Goal: Information Seeking & Learning: Learn about a topic

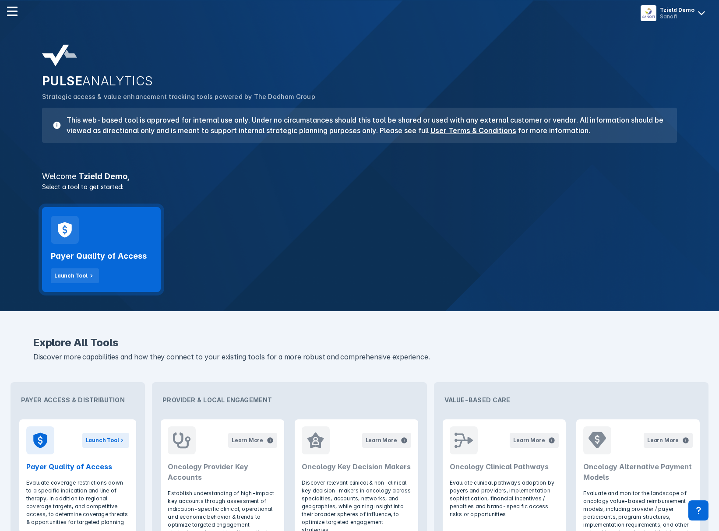
click at [137, 235] on div "Payer Quality of Access Launch Tool" at bounding box center [101, 249] width 119 height 85
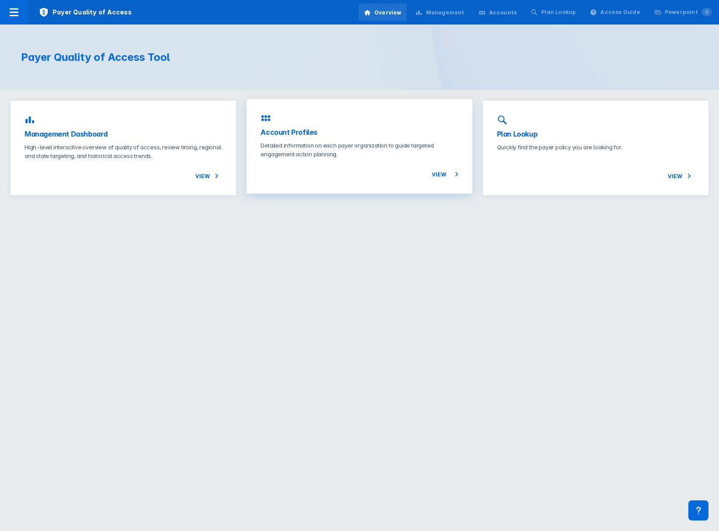
click at [359, 155] on p "Detailed information on each payer organization to guide targeted engagement ac…" at bounding box center [358, 150] width 197 height 18
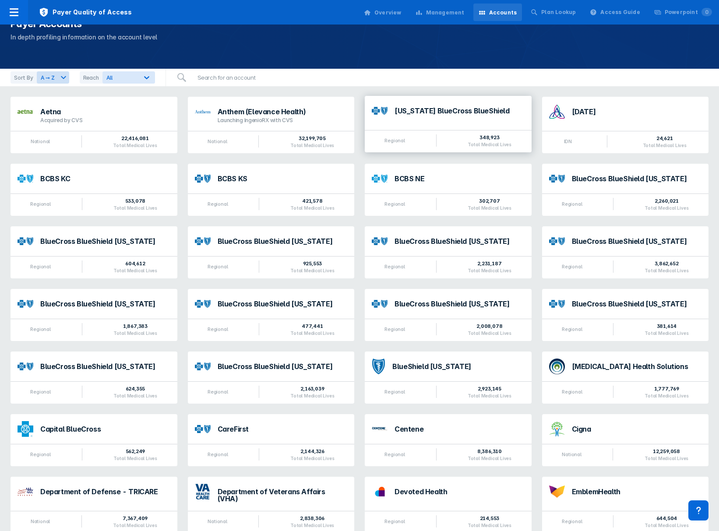
scroll to position [19, 0]
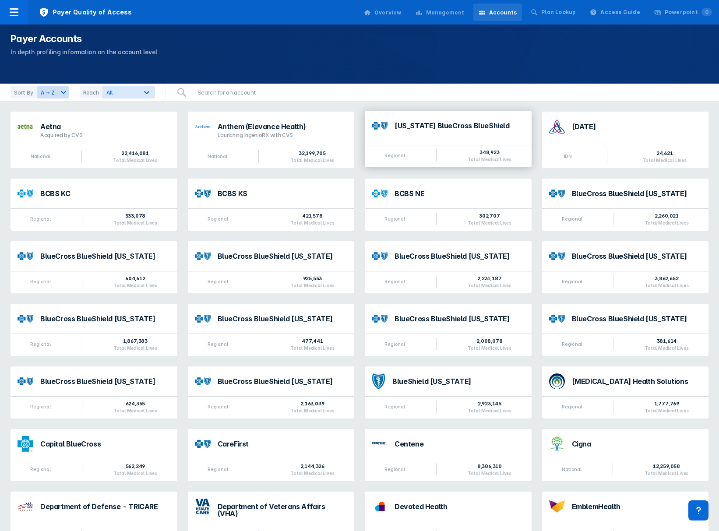
click at [468, 145] on div "Regional 348,923 Total Medical Lives" at bounding box center [448, 156] width 167 height 22
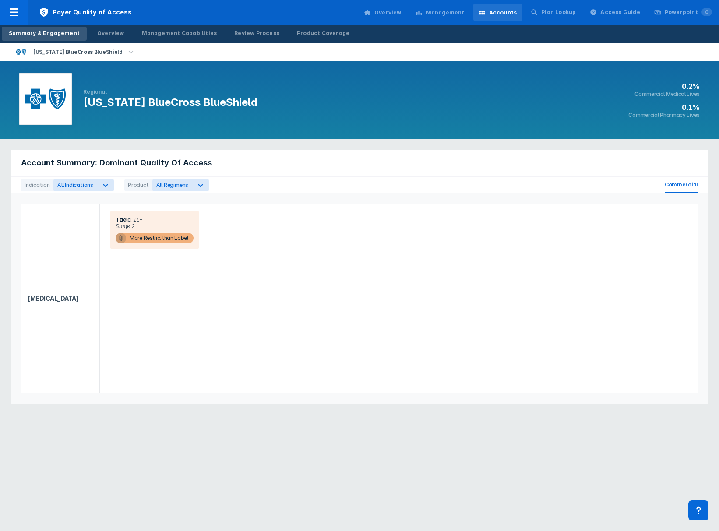
click at [463, 18] on div "Management" at bounding box center [440, 13] width 60 height 18
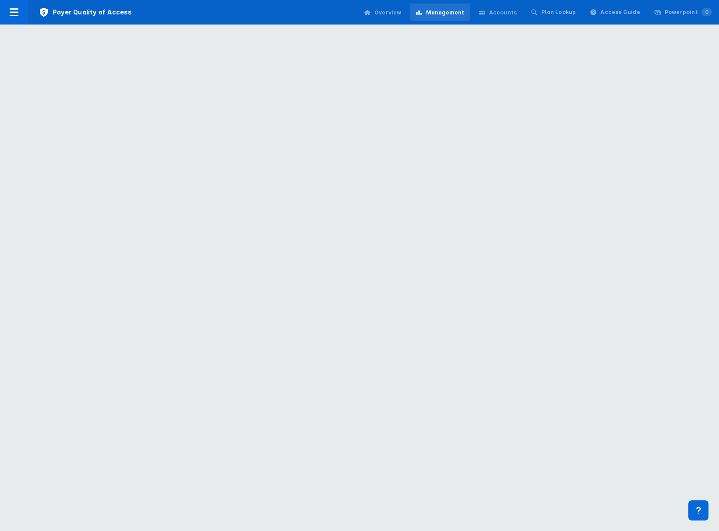
click at [320, 0] on html "Payer Quality of Access Overview Management Accounts Plan Lookup Access Guide P…" at bounding box center [359, 0] width 719 height 0
